Goal: Task Accomplishment & Management: Manage account settings

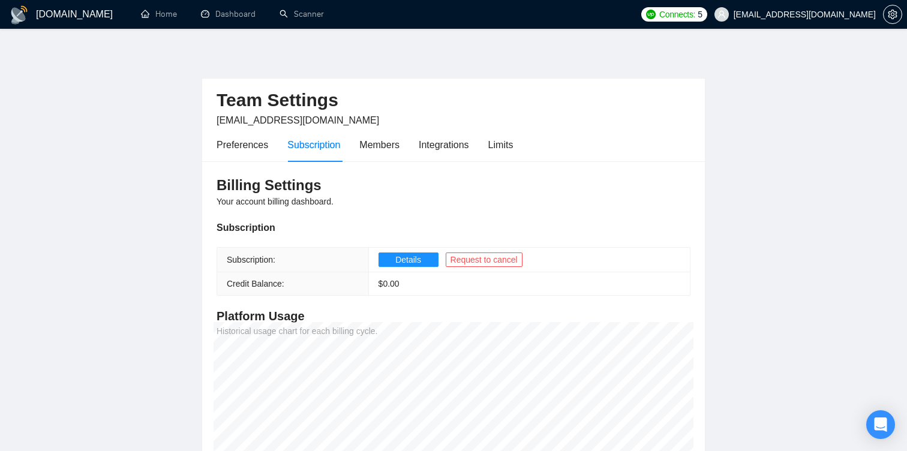
scroll to position [67, 0]
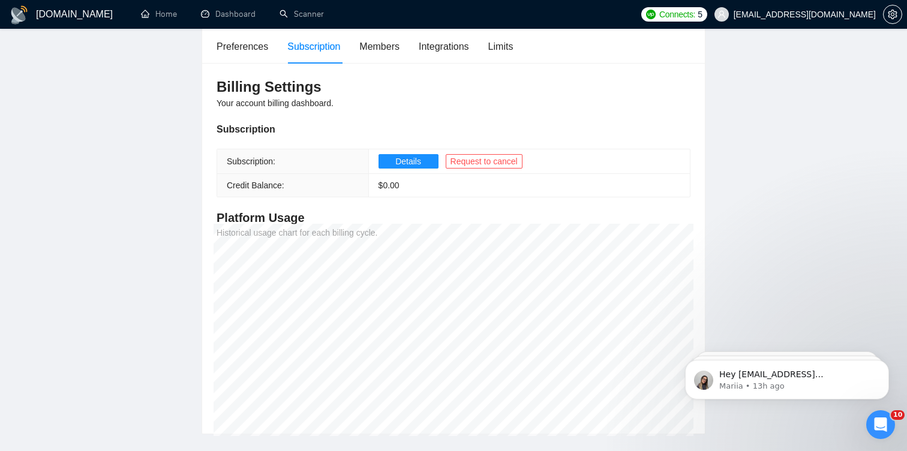
scroll to position [74, 0]
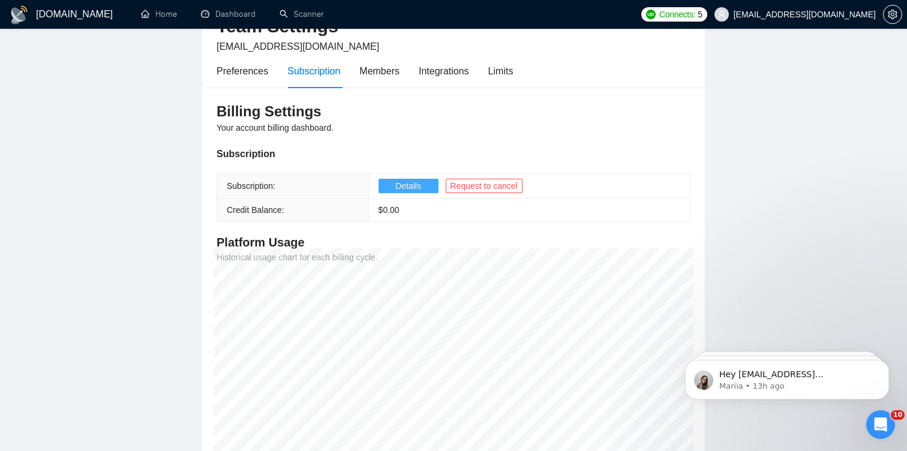
click at [419, 185] on span "Details" at bounding box center [408, 185] width 26 height 13
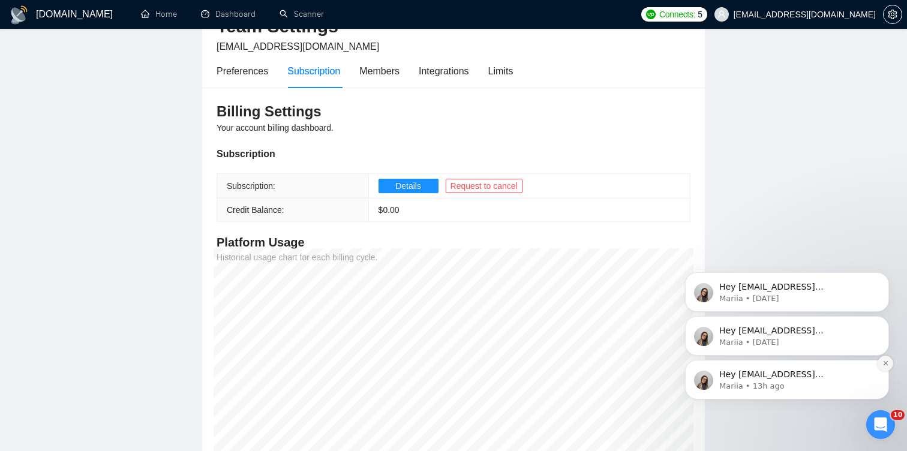
click at [883, 364] on icon "Dismiss notification" at bounding box center [886, 363] width 7 height 7
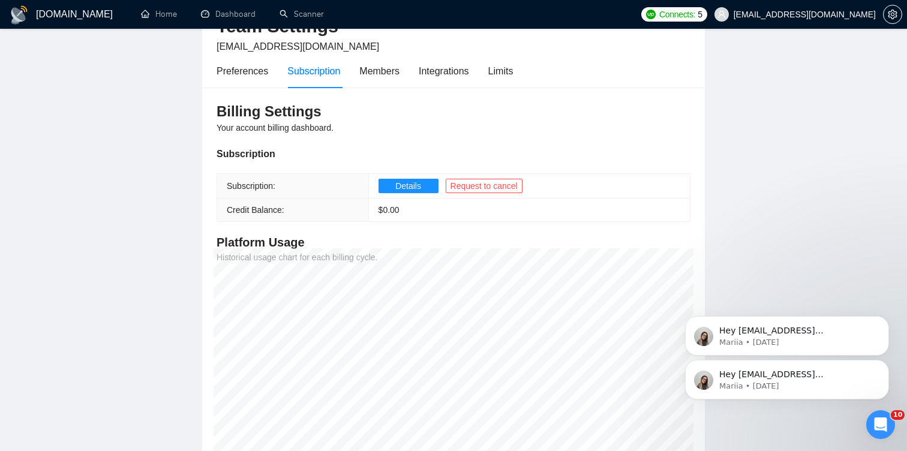
click at [883, 364] on icon "Dismiss notification" at bounding box center [885, 363] width 5 height 5
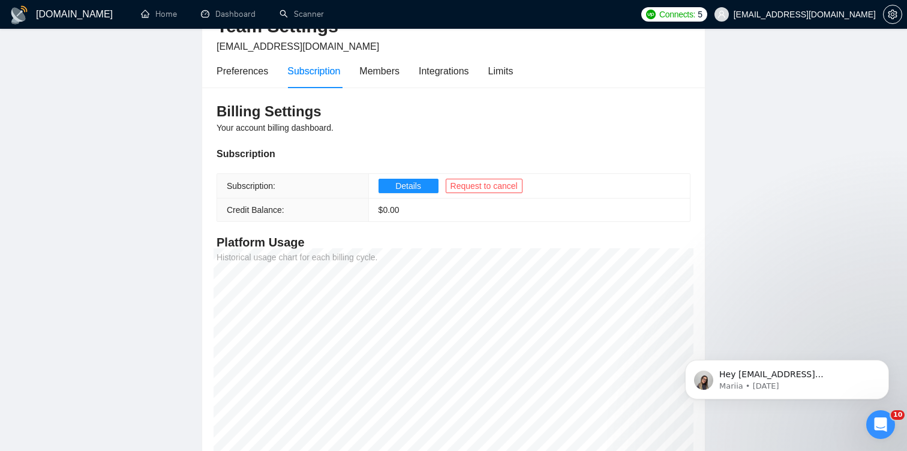
click at [883, 361] on icon "Dismiss notification" at bounding box center [885, 363] width 5 height 5
